Goal: Information Seeking & Learning: Check status

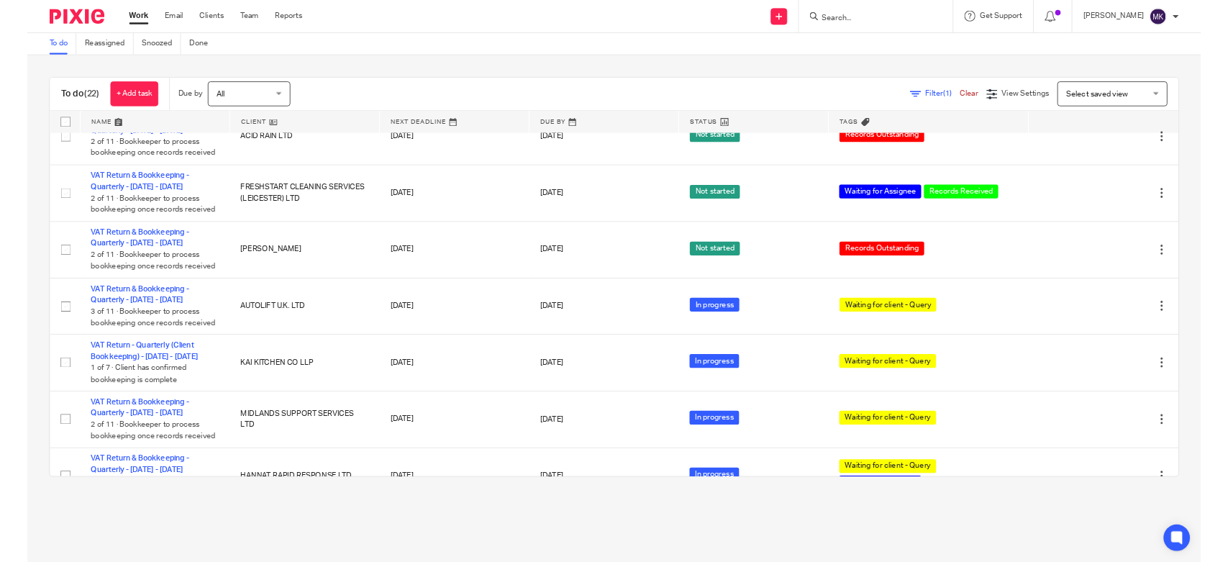
scroll to position [1008, 0]
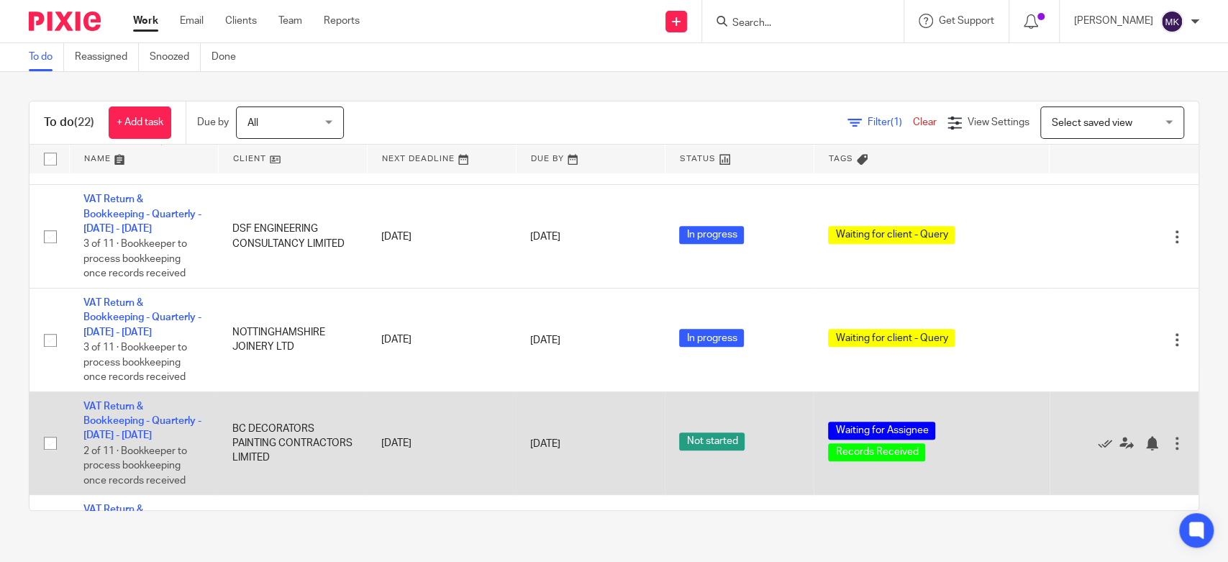
drag, startPoint x: 146, startPoint y: 414, endPoint x: 139, endPoint y: 413, distance: 7.3
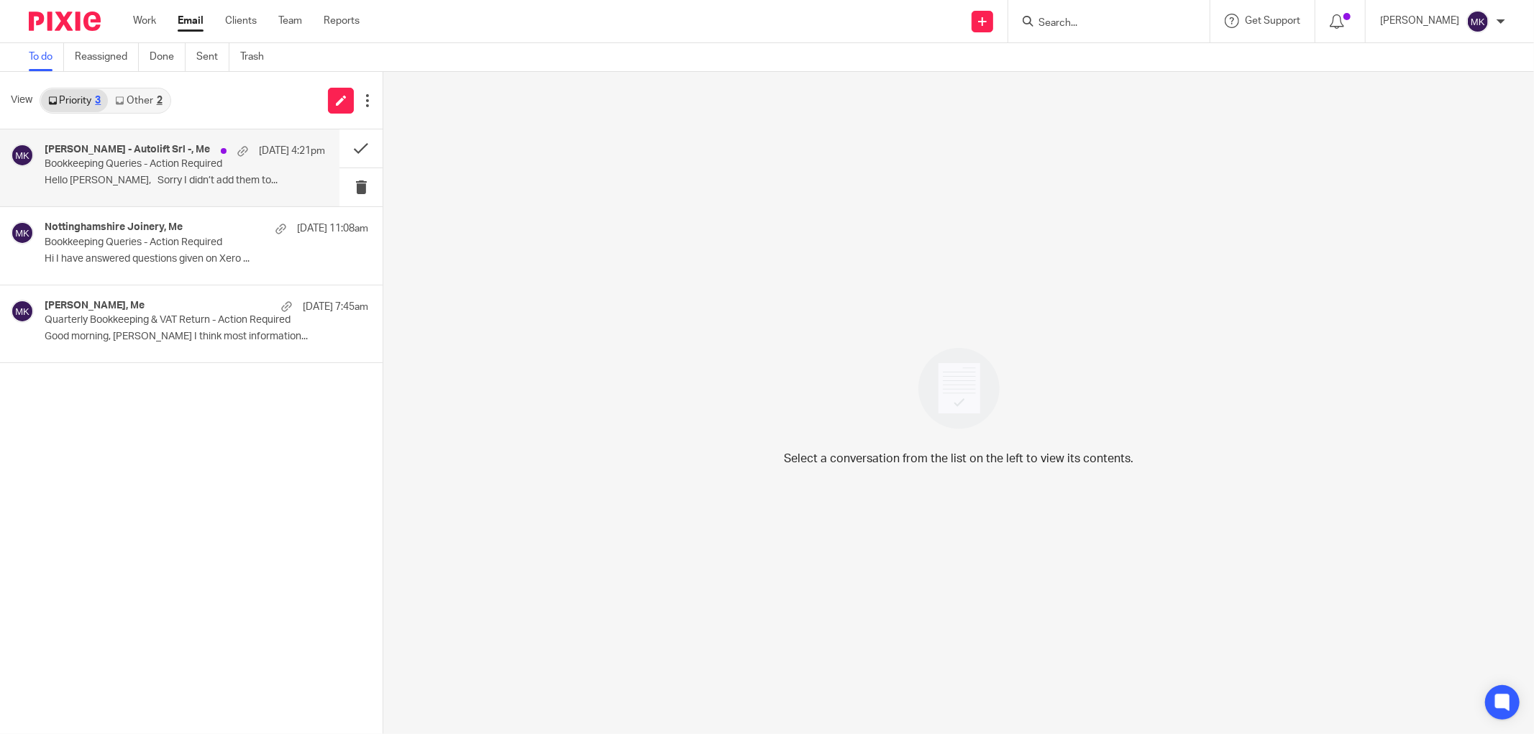
click at [140, 181] on p "Hello [PERSON_NAME], Sorry I didn’t add them to..." at bounding box center [185, 181] width 280 height 12
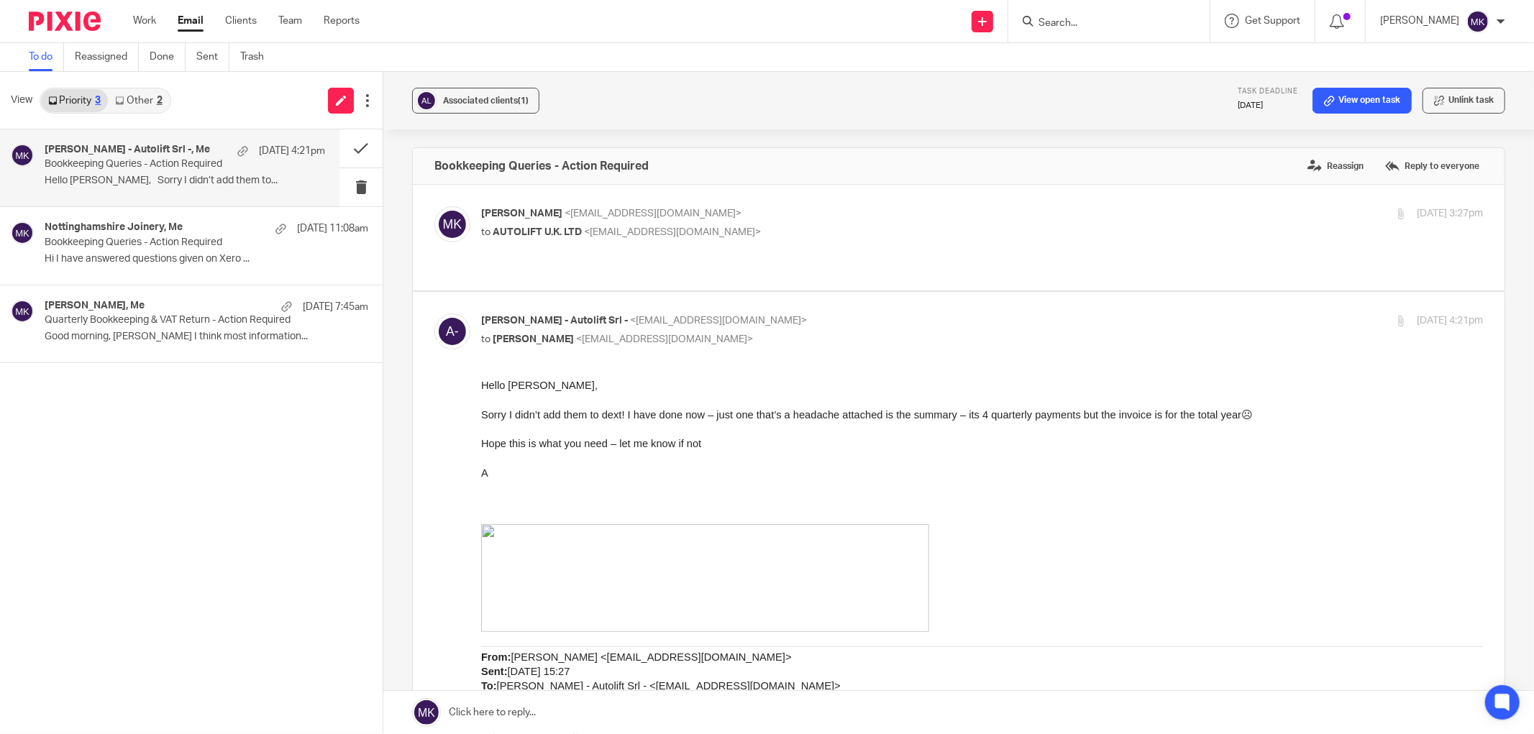
click at [156, 113] on div "View Priority 3 Other 2" at bounding box center [191, 101] width 383 height 58
click at [157, 101] on div "2" at bounding box center [160, 101] width 6 height 10
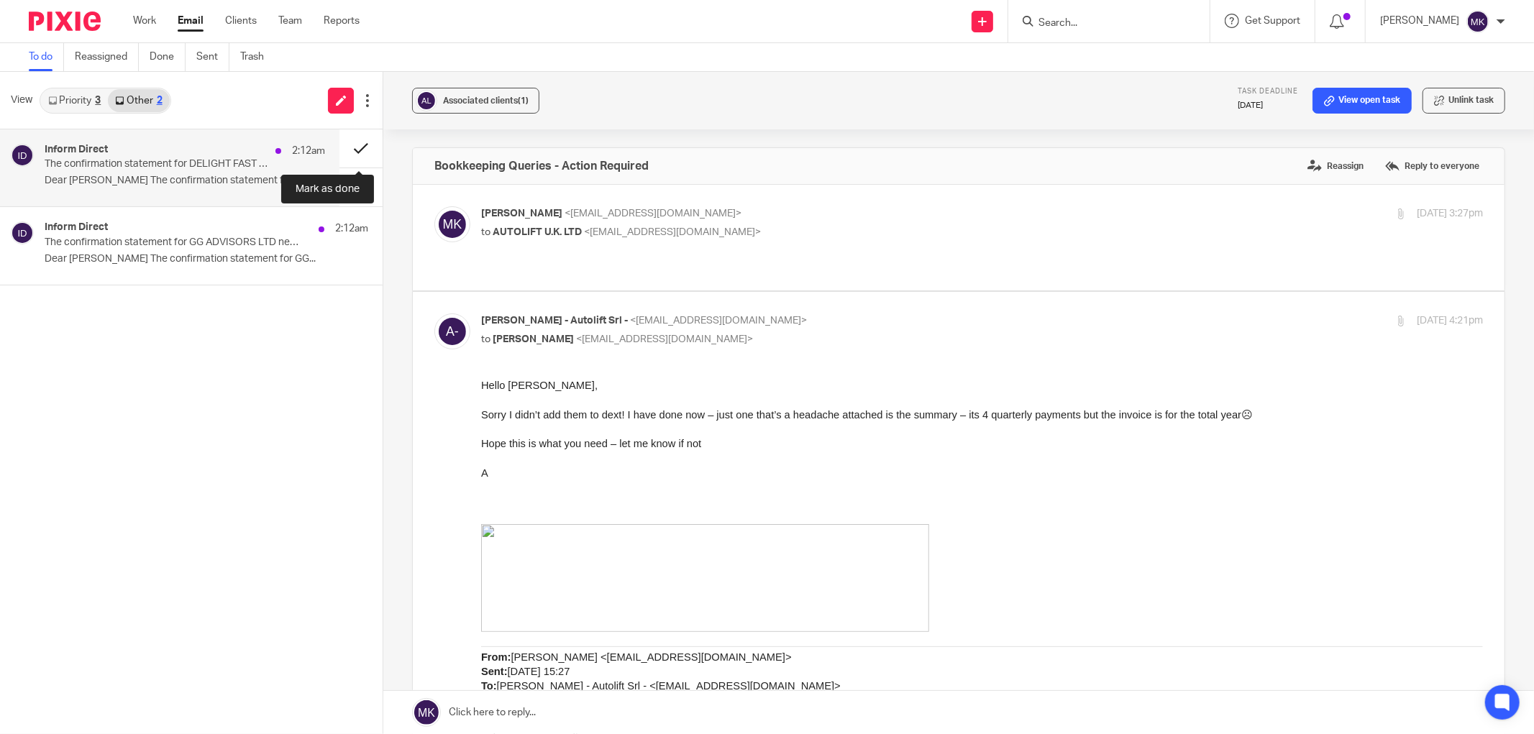
click at [342, 141] on button at bounding box center [360, 148] width 43 height 38
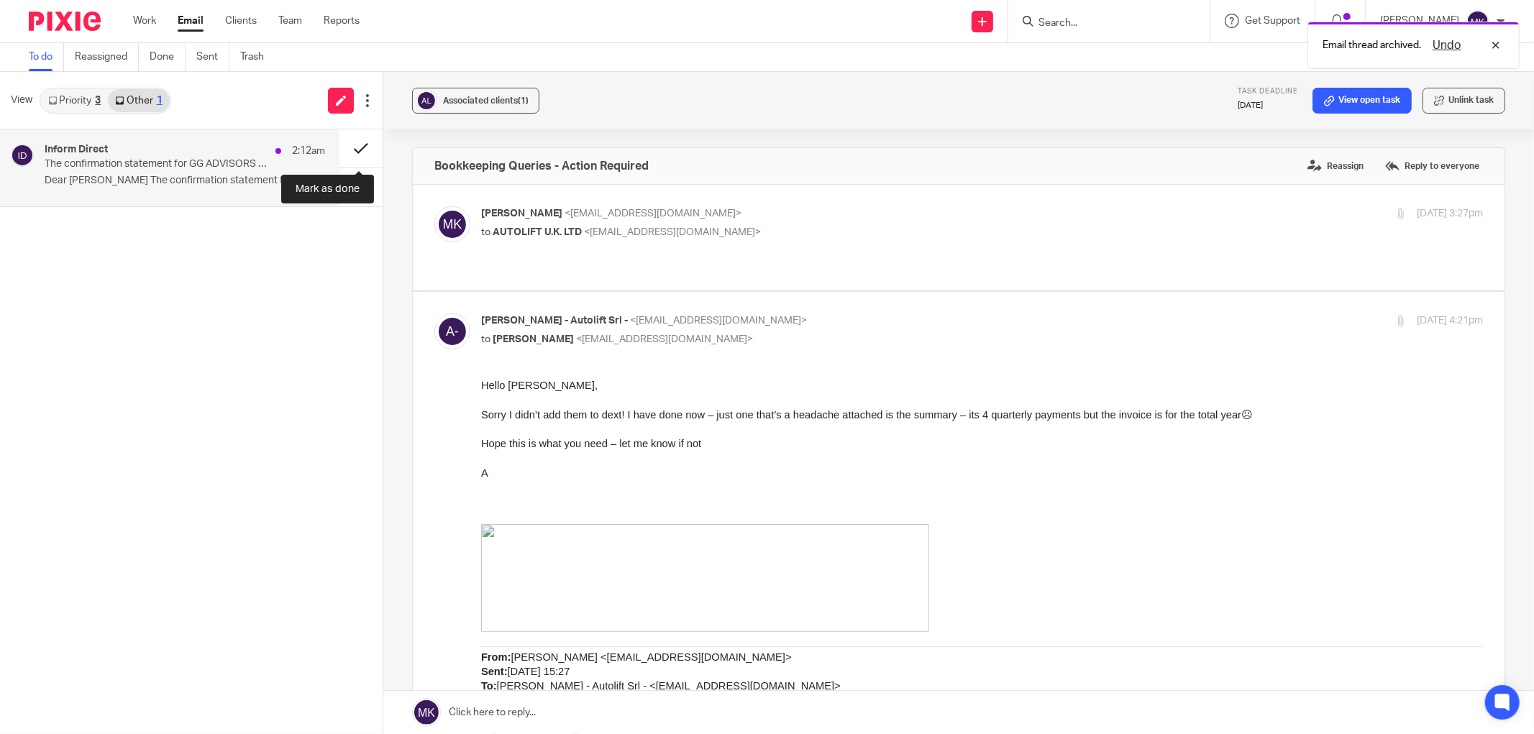
click at [349, 140] on button at bounding box center [360, 148] width 43 height 38
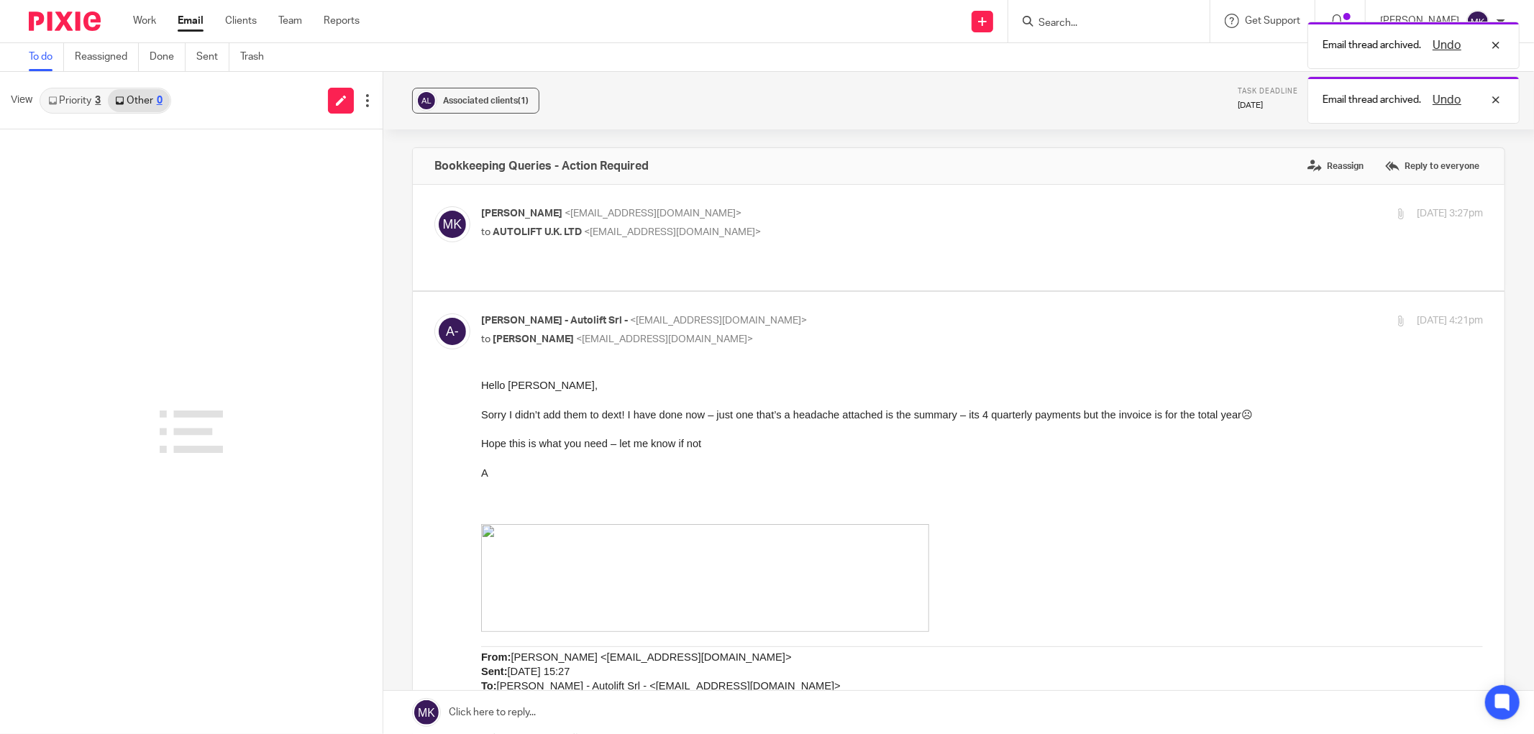
click at [94, 105] on link "Priority 3" at bounding box center [74, 100] width 67 height 23
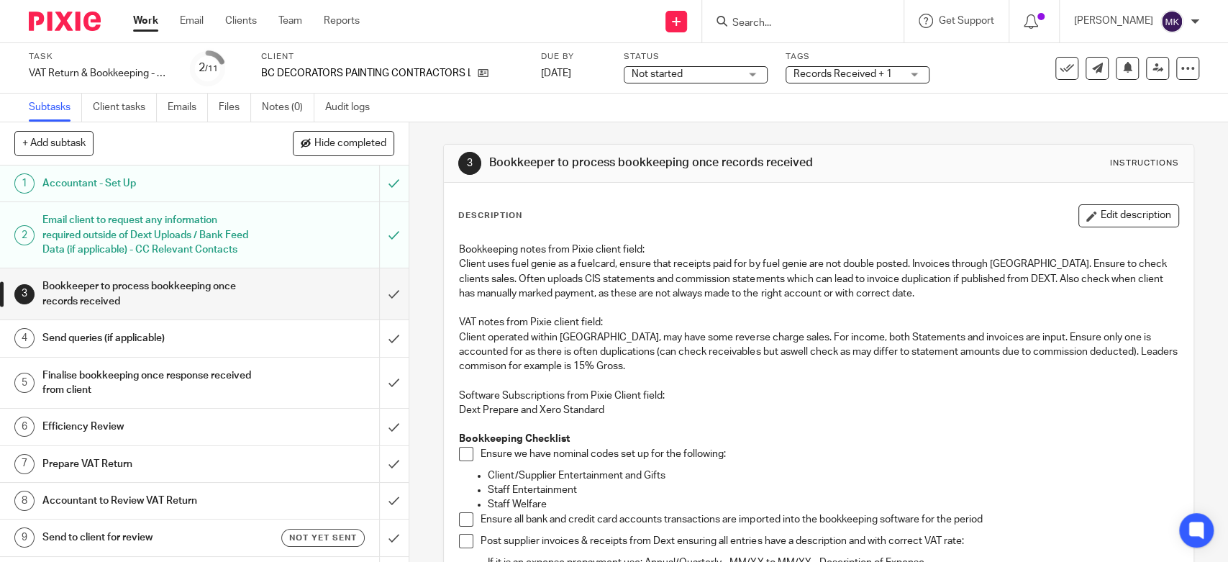
click at [858, 32] on div at bounding box center [802, 21] width 201 height 42
click at [836, 21] on input "Search" at bounding box center [795, 23] width 129 height 13
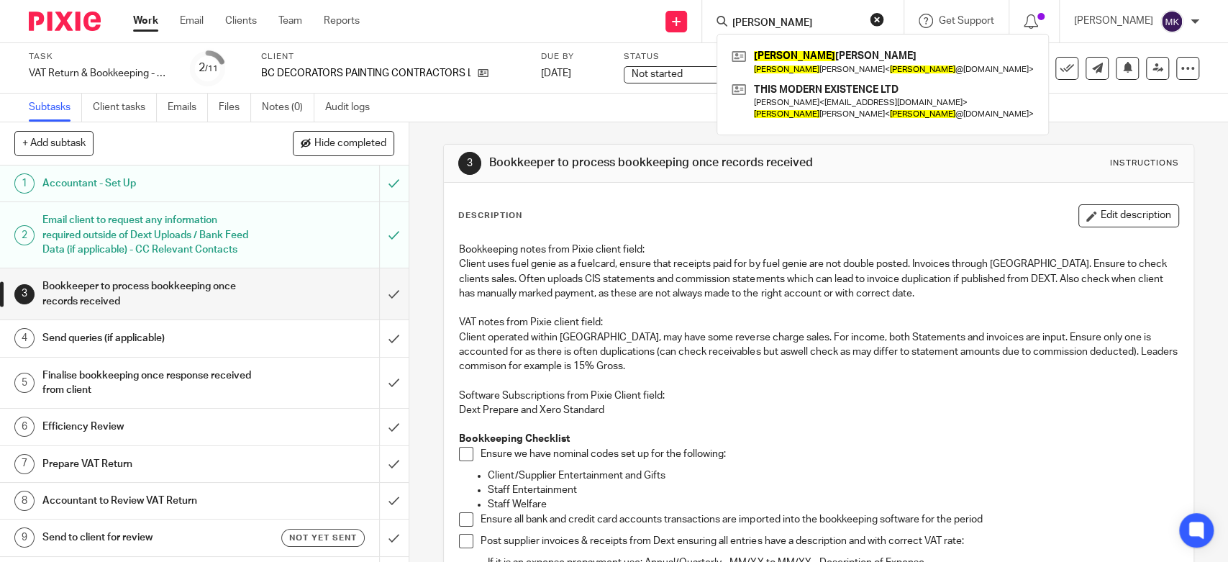
type input "tim"
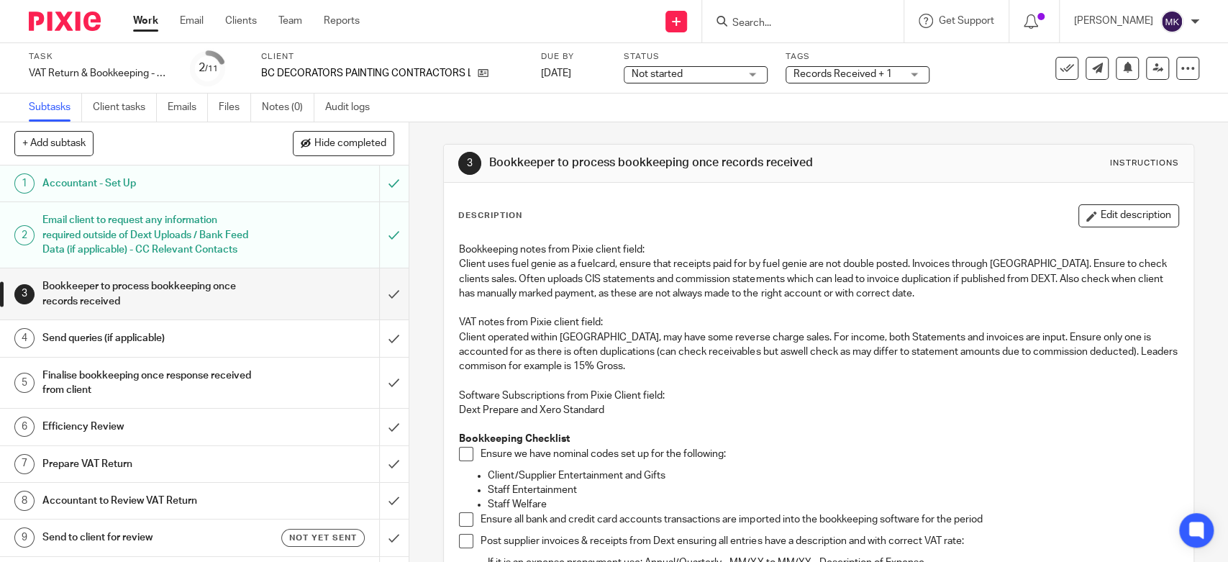
click at [830, 17] on input "Search" at bounding box center [795, 23] width 129 height 13
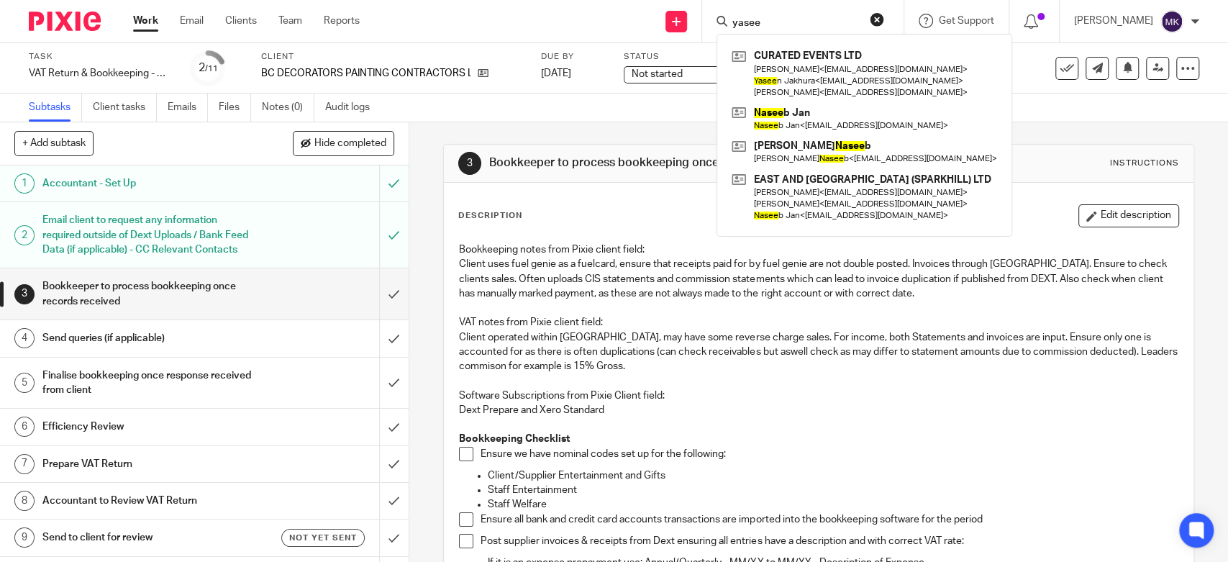
type input "yasee"
click at [884, 17] on button "reset" at bounding box center [876, 19] width 14 height 14
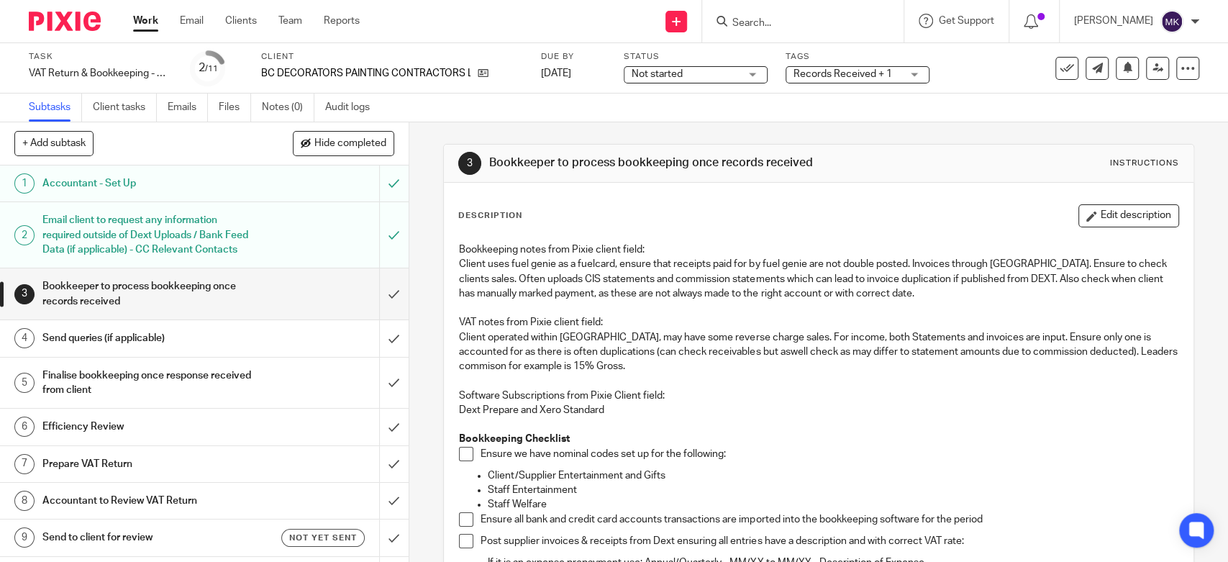
click at [777, 21] on input "Search" at bounding box center [795, 23] width 129 height 13
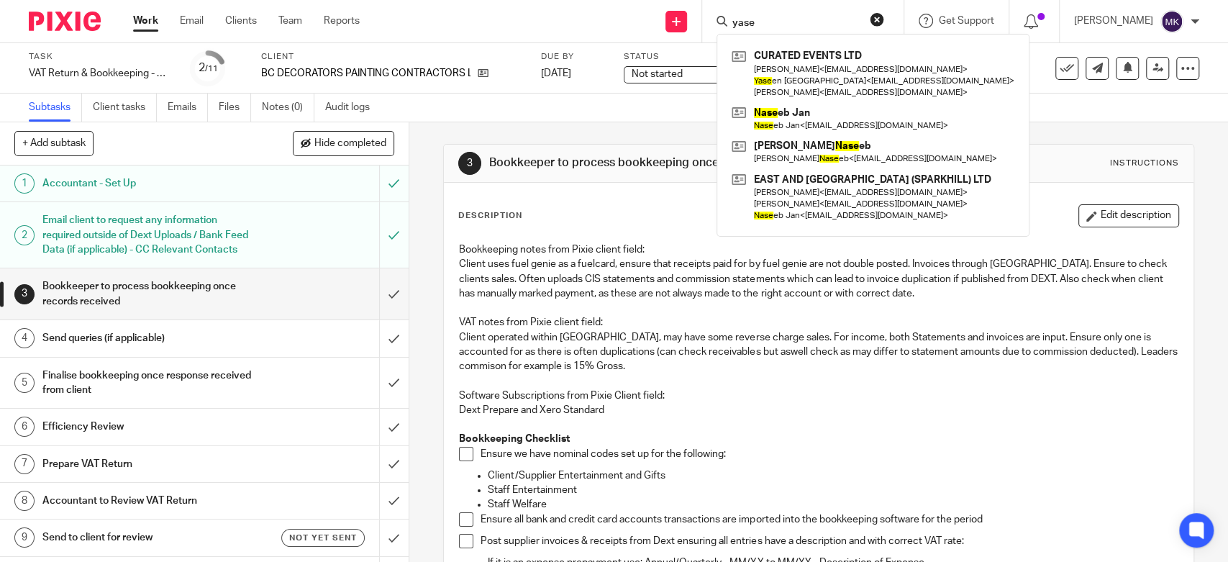
type input "yase"
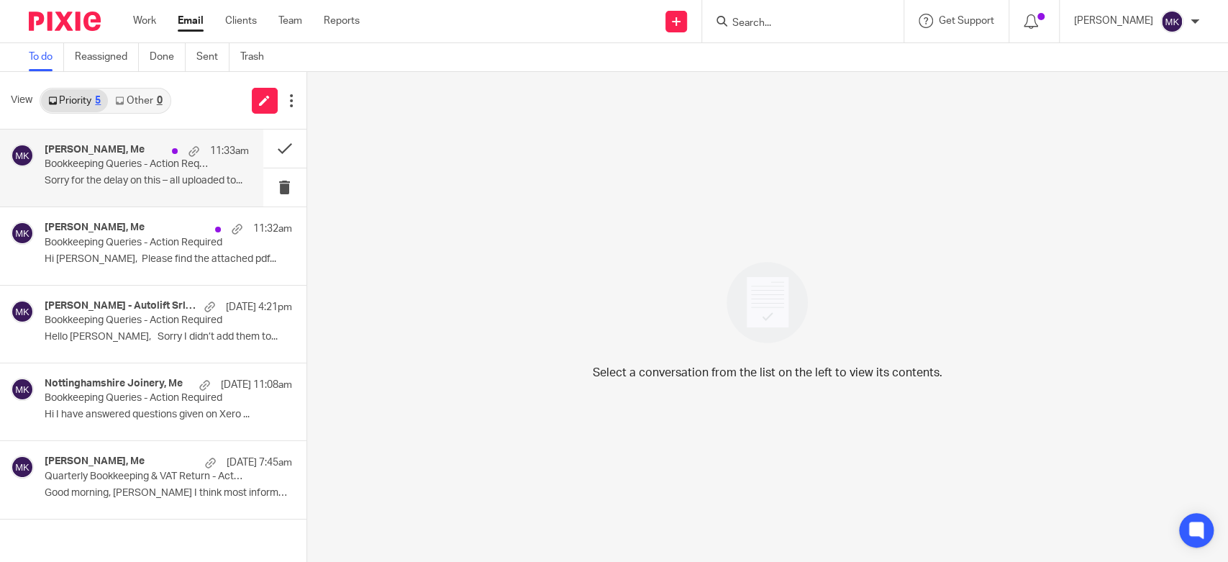
click at [155, 183] on p "Sorry for the delay on this – all uploaded to..." at bounding box center [147, 181] width 204 height 12
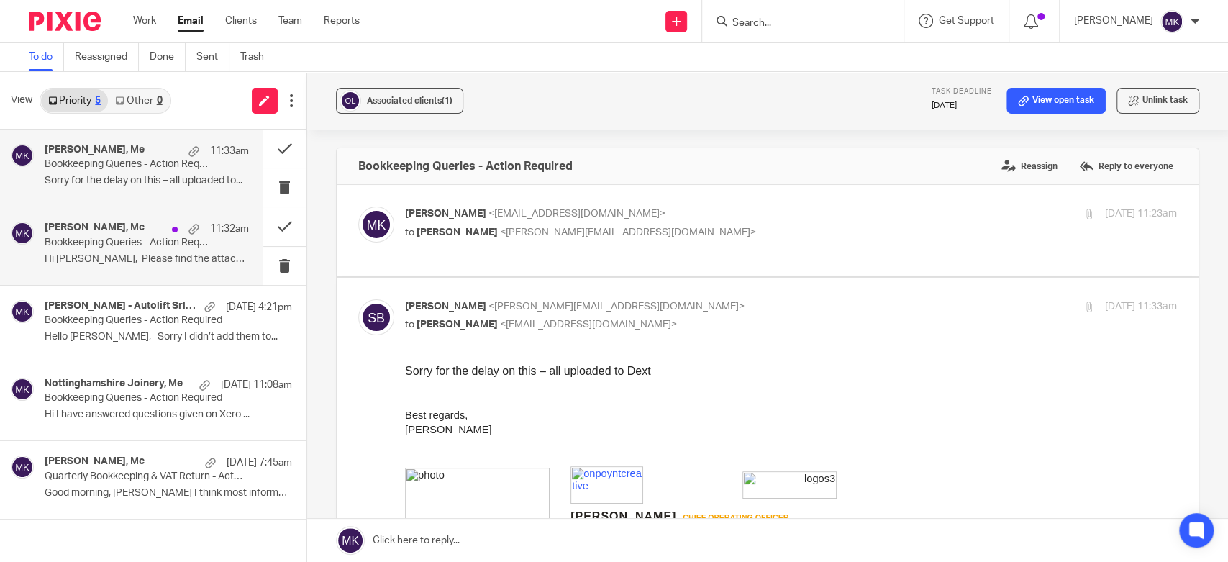
click at [200, 257] on p "Hi Moiz, Please find the attached pdf..." at bounding box center [147, 259] width 204 height 12
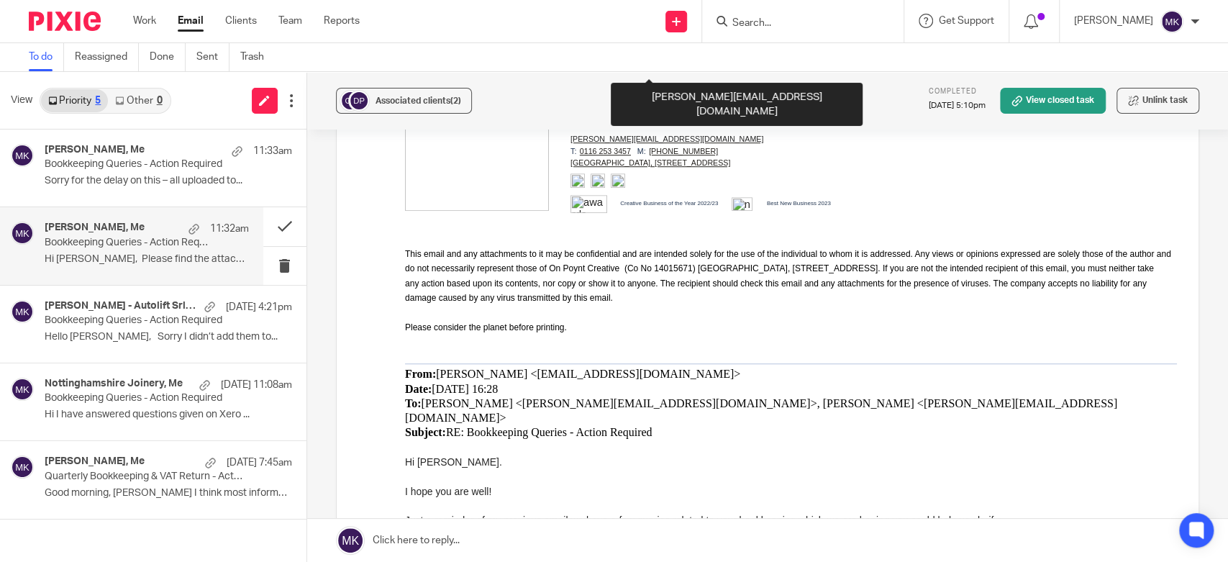
scroll to position [799, 0]
